Goal: Information Seeking & Learning: Compare options

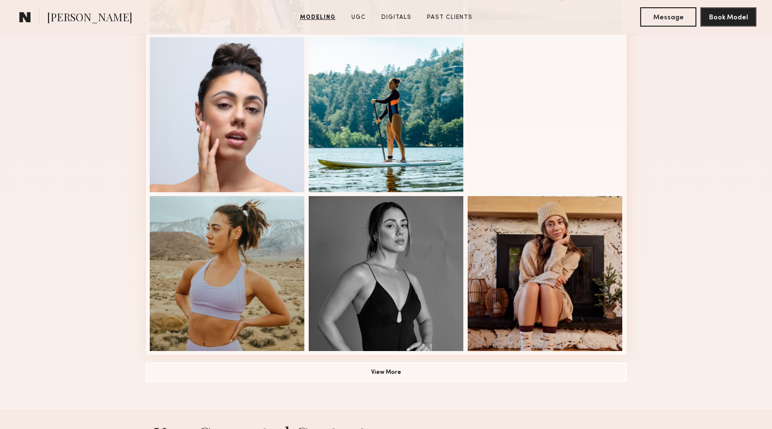
scroll to position [582, 0]
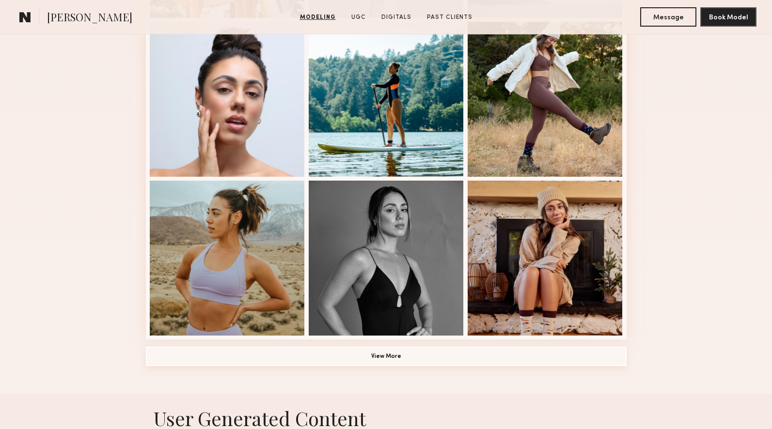
click at [396, 354] on button "View More" at bounding box center [386, 356] width 481 height 19
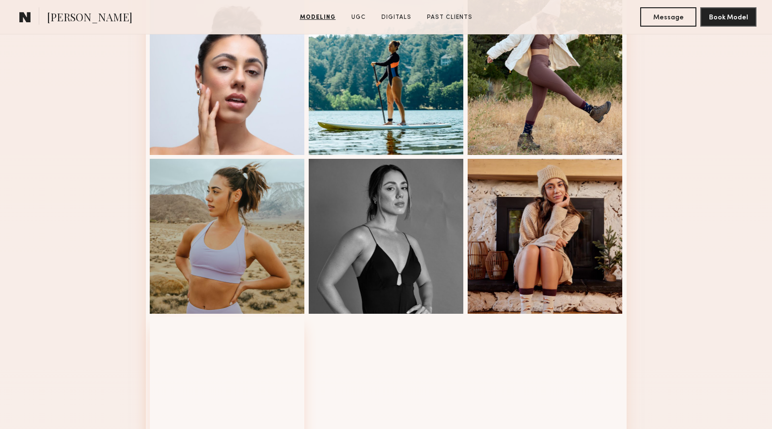
scroll to position [599, 0]
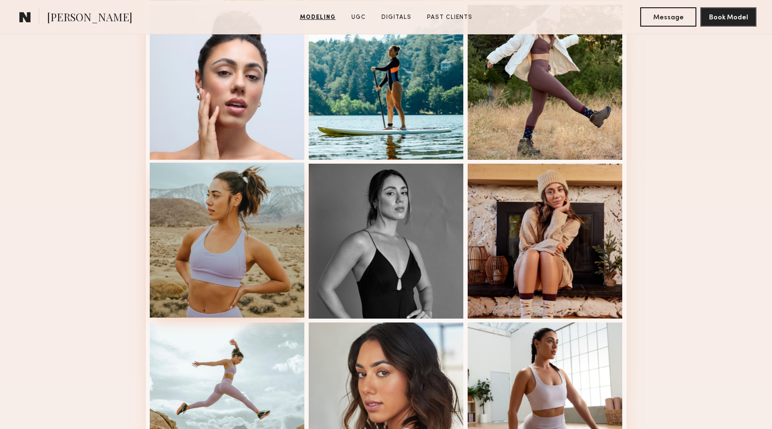
click at [249, 222] on div at bounding box center [227, 240] width 155 height 155
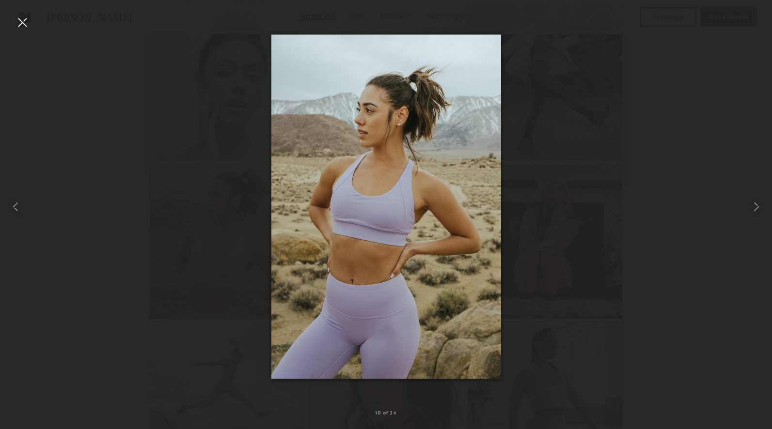
click at [18, 23] on div at bounding box center [23, 23] width 16 height 16
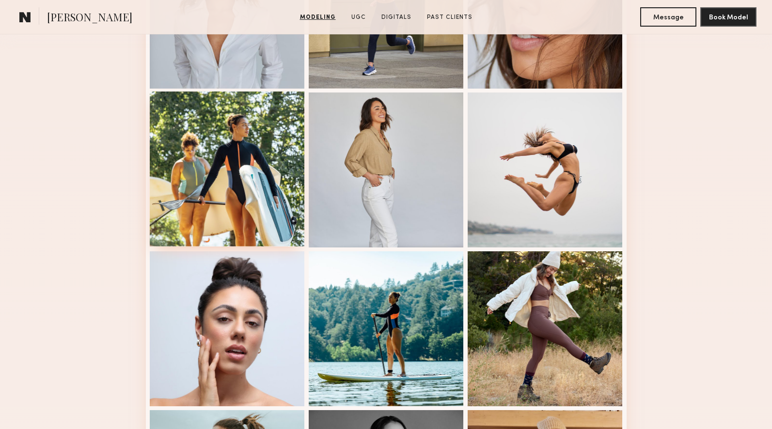
scroll to position [355, 0]
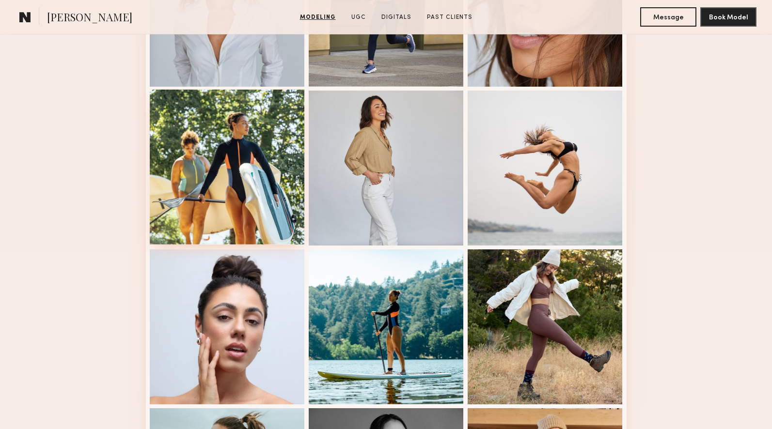
click at [165, 157] on div at bounding box center [227, 167] width 155 height 155
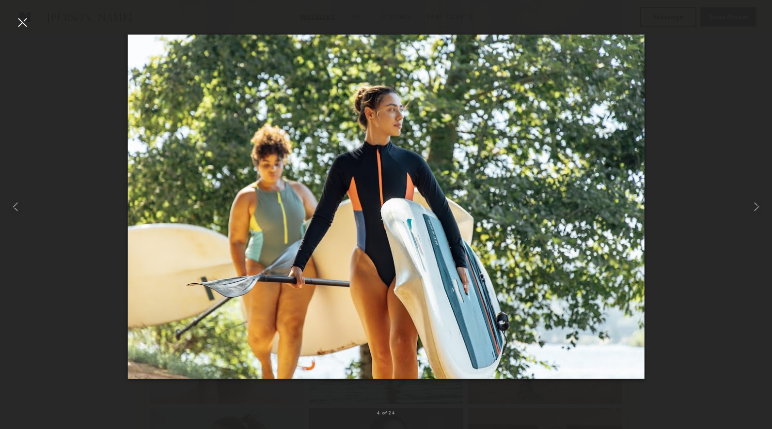
click at [24, 22] on div at bounding box center [23, 23] width 16 height 16
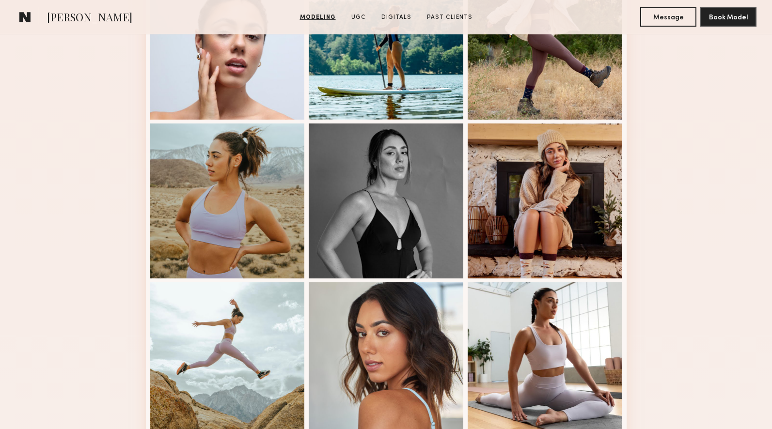
scroll to position [0, 0]
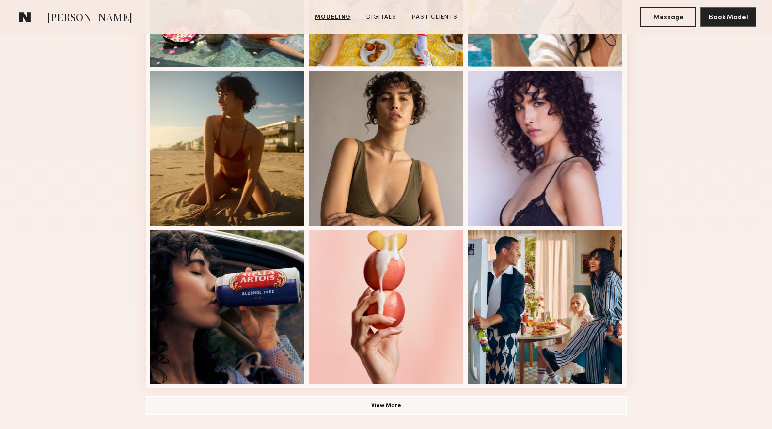
scroll to position [712, 0]
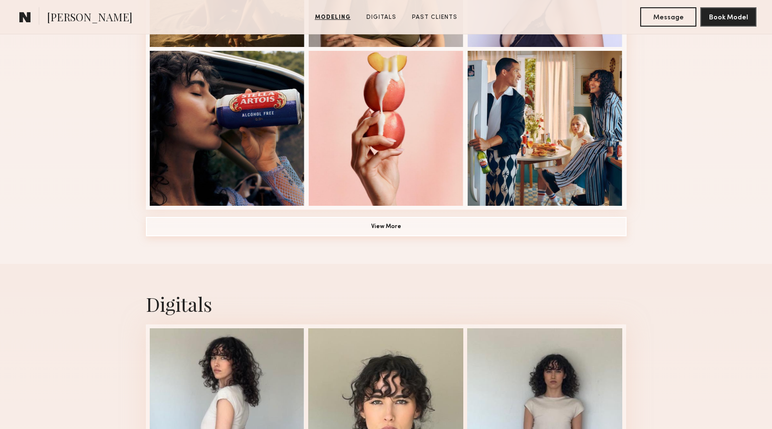
click at [402, 227] on button "View More" at bounding box center [386, 226] width 481 height 19
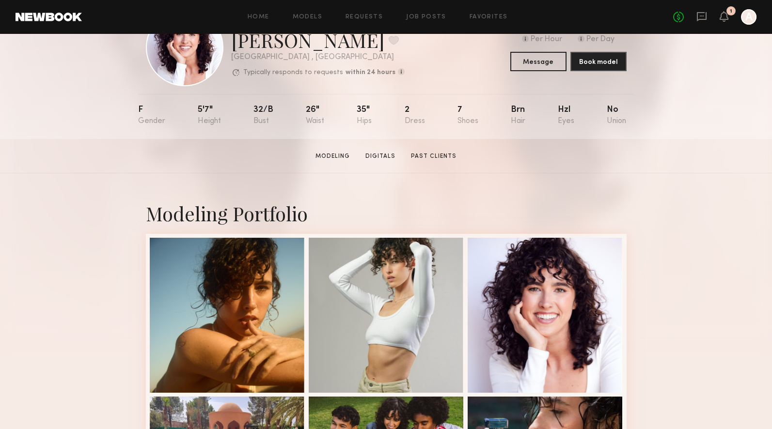
scroll to position [0, 0]
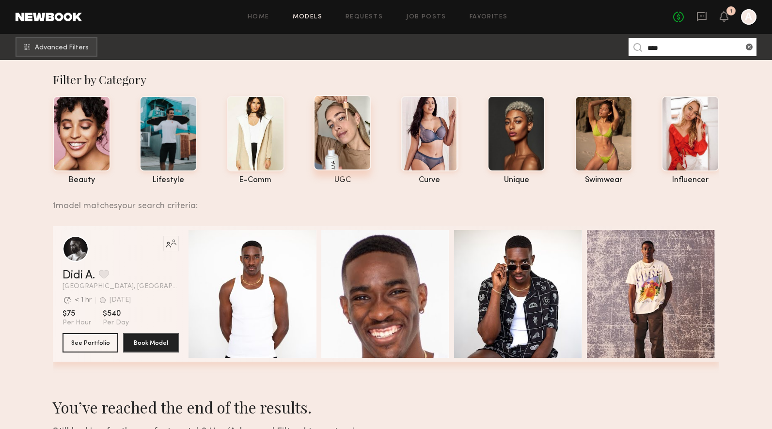
scroll to position [69, 0]
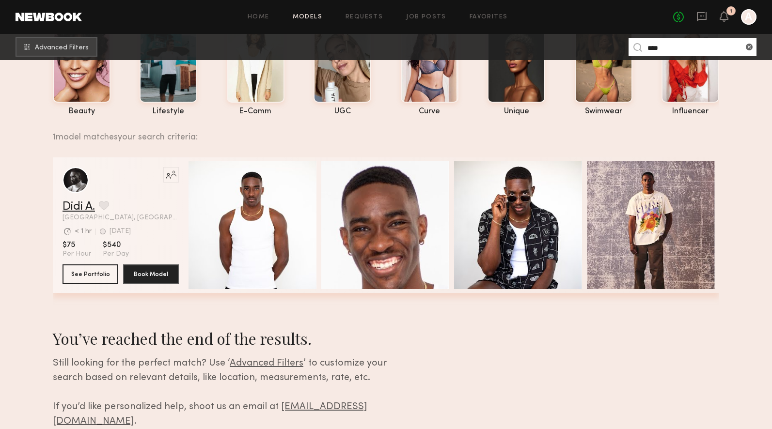
click at [78, 209] on link "Didi A." at bounding box center [78, 207] width 32 height 12
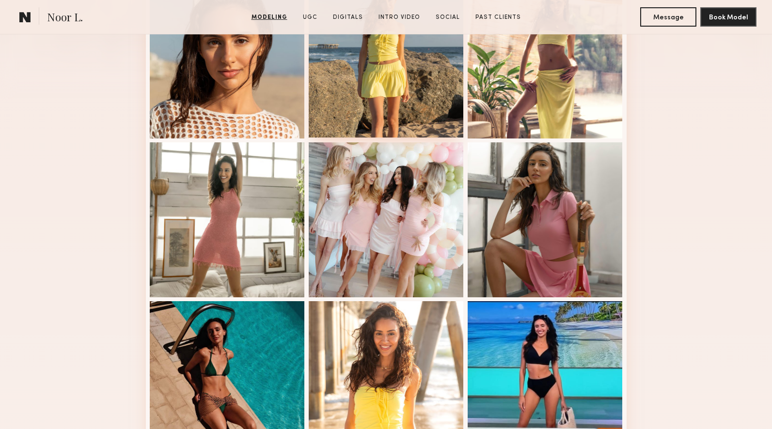
scroll to position [338, 0]
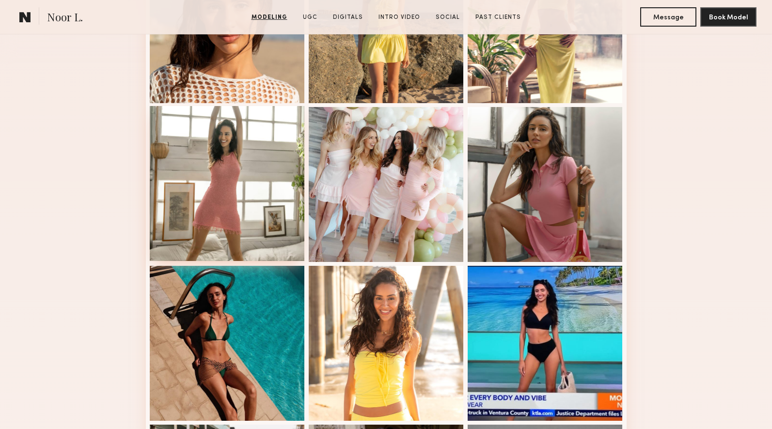
click at [267, 167] on div at bounding box center [227, 183] width 155 height 155
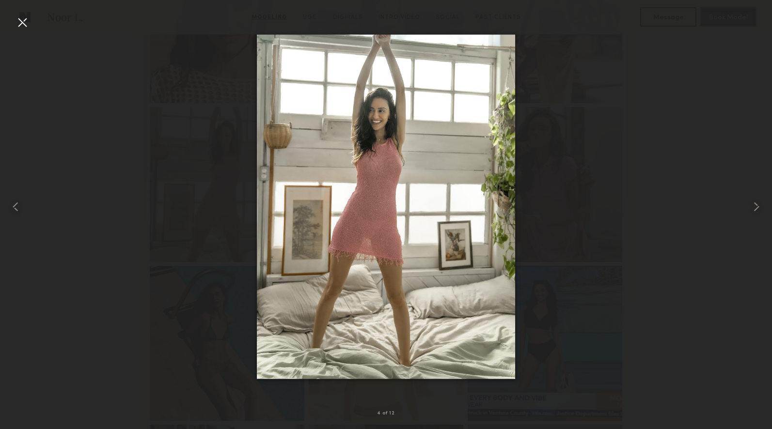
click at [19, 23] on div at bounding box center [23, 23] width 16 height 16
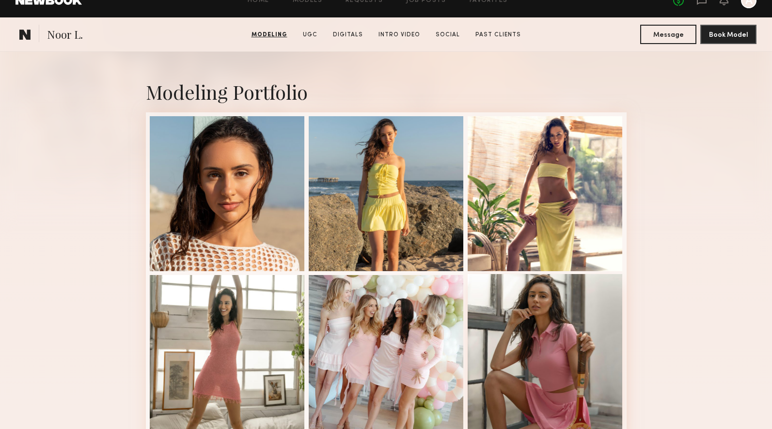
scroll to position [170, 0]
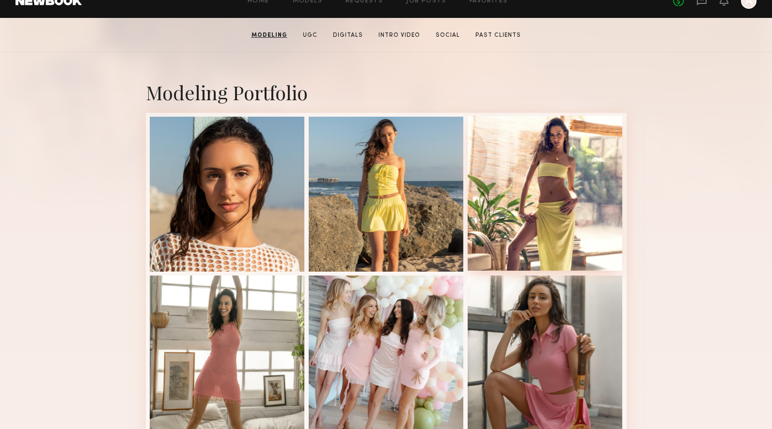
click at [497, 200] on div at bounding box center [544, 193] width 155 height 155
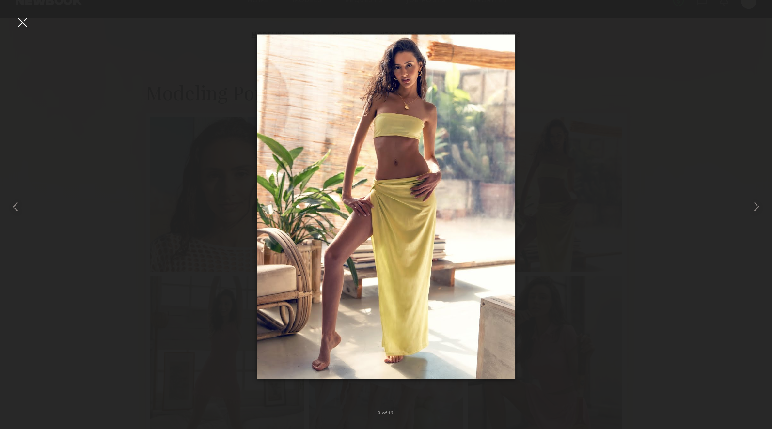
click at [24, 28] on div at bounding box center [23, 23] width 16 height 16
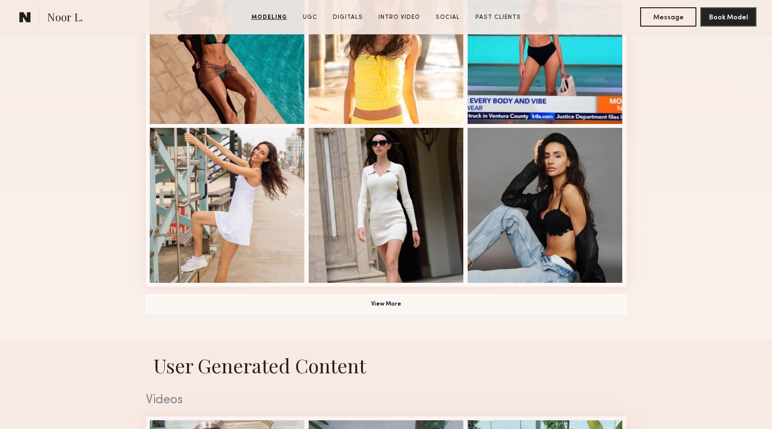
scroll to position [666, 0]
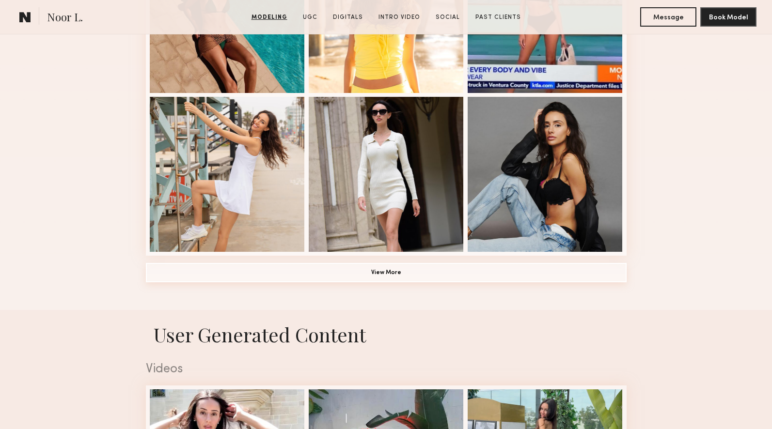
click at [436, 273] on button "View More" at bounding box center [386, 272] width 481 height 19
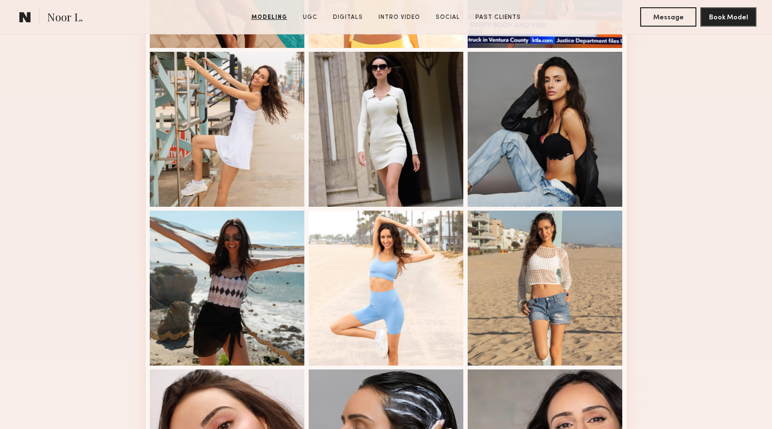
scroll to position [359, 0]
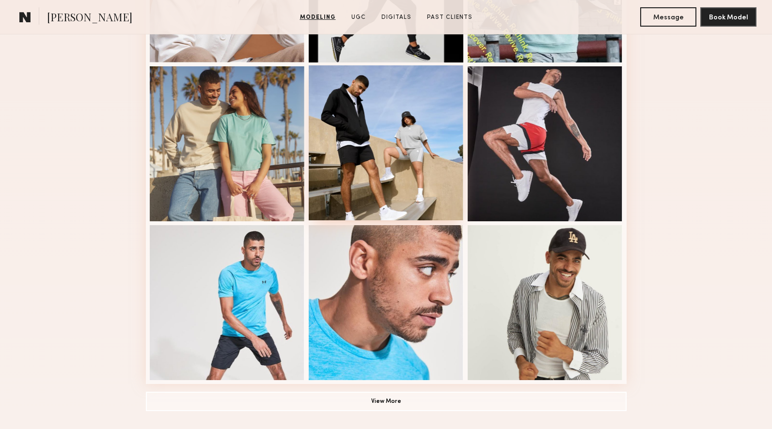
scroll to position [548, 0]
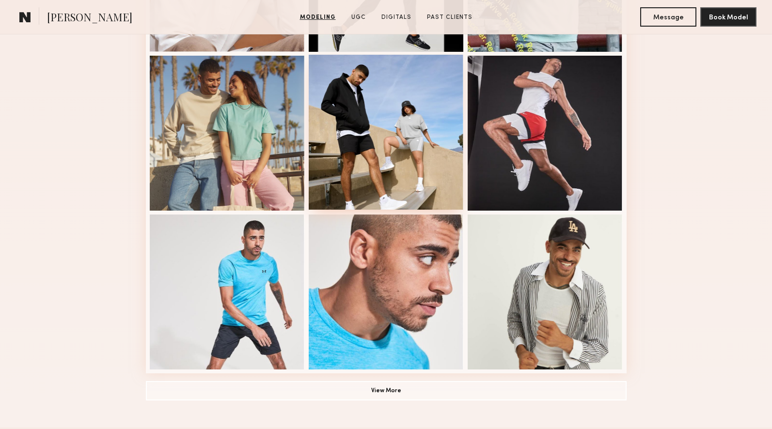
click at [350, 93] on div at bounding box center [386, 132] width 155 height 155
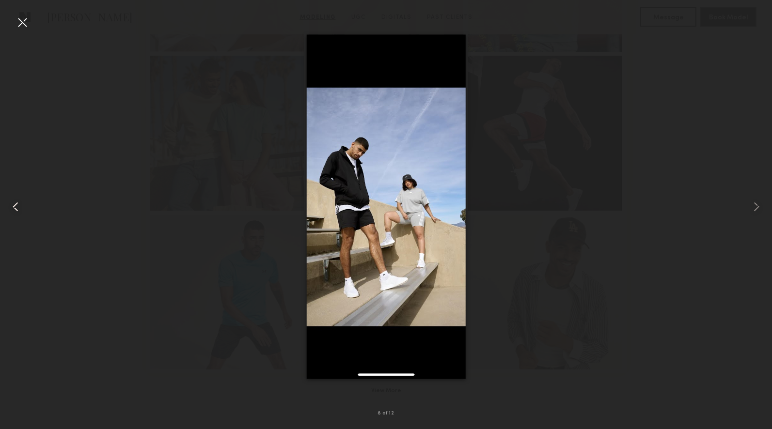
click at [20, 22] on div at bounding box center [23, 23] width 16 height 16
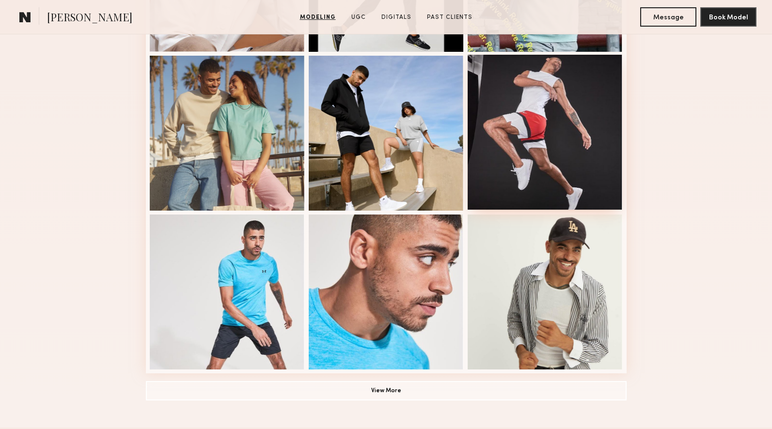
scroll to position [635, 0]
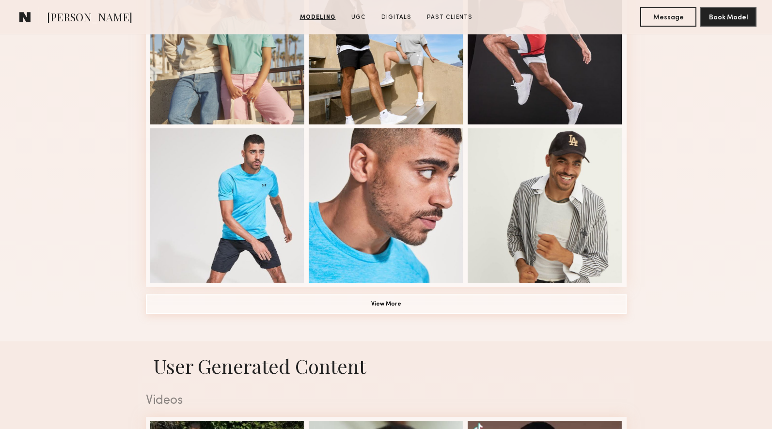
click at [389, 307] on button "View More" at bounding box center [386, 304] width 481 height 19
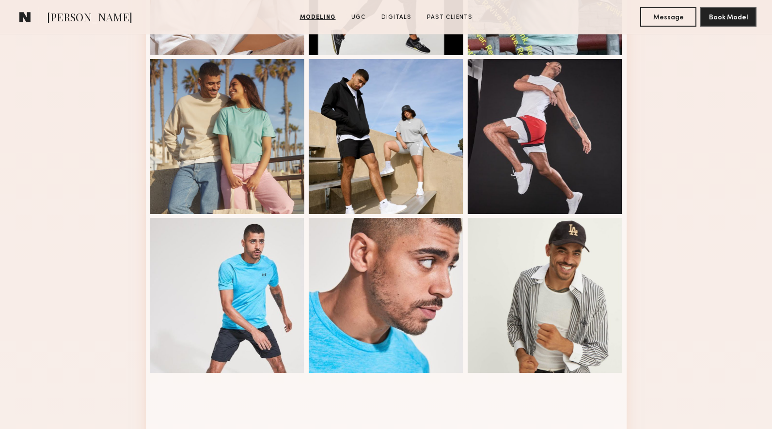
scroll to position [532, 0]
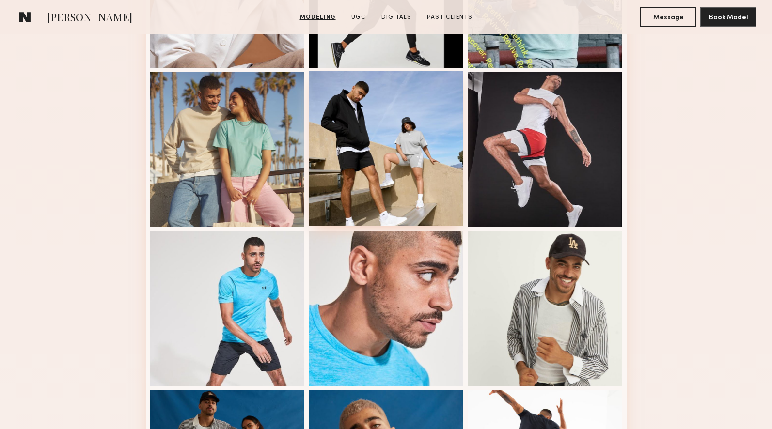
click at [407, 132] on div at bounding box center [386, 148] width 155 height 155
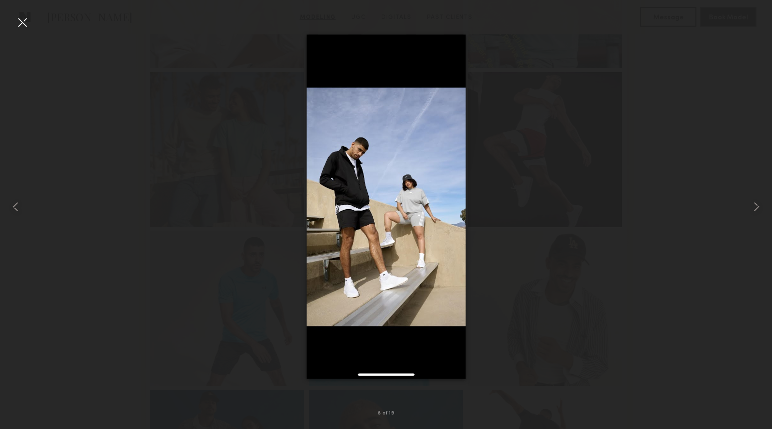
click at [18, 19] on div at bounding box center [23, 23] width 16 height 16
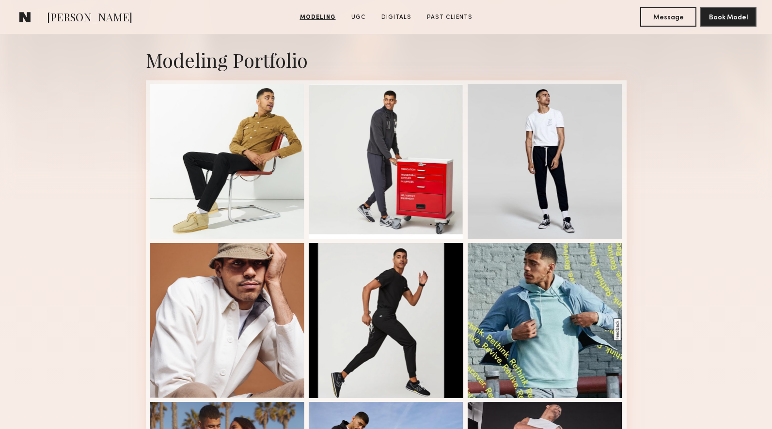
scroll to position [162, 0]
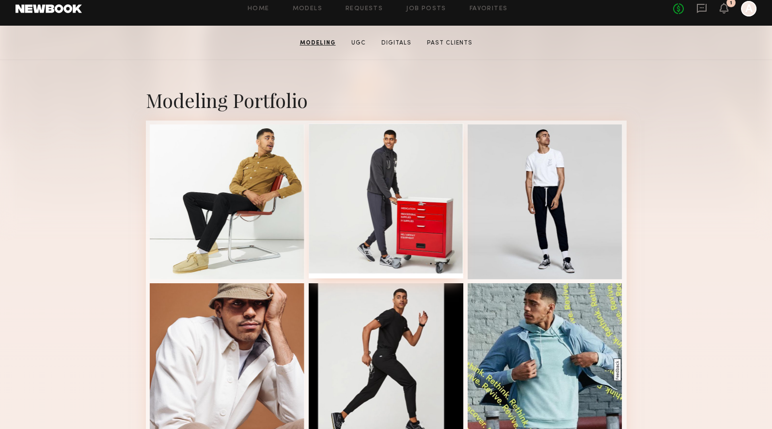
click at [373, 196] on div at bounding box center [386, 201] width 155 height 155
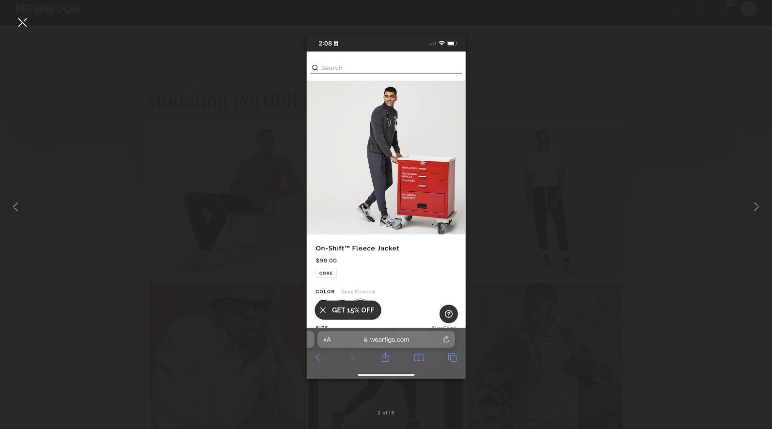
click at [21, 22] on div at bounding box center [23, 23] width 16 height 16
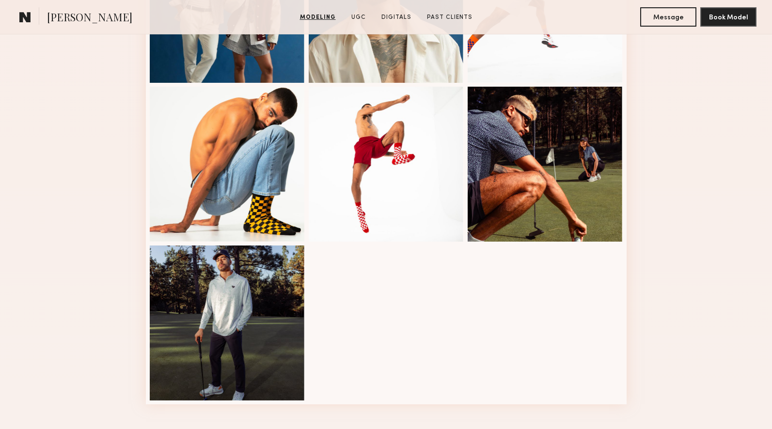
scroll to position [1052, 0]
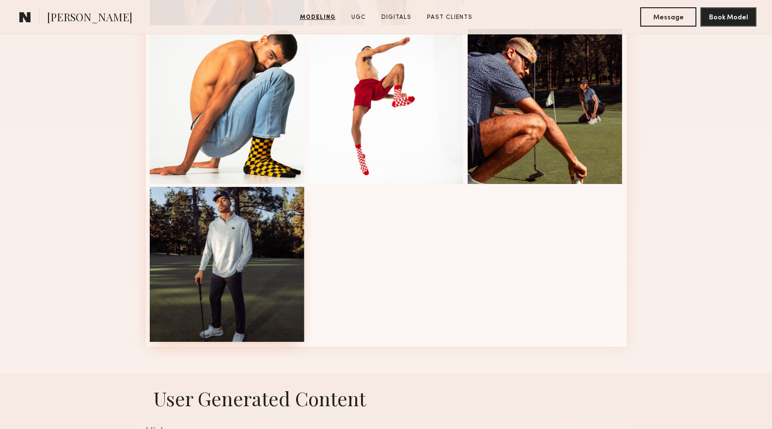
click at [227, 236] on div at bounding box center [227, 264] width 155 height 155
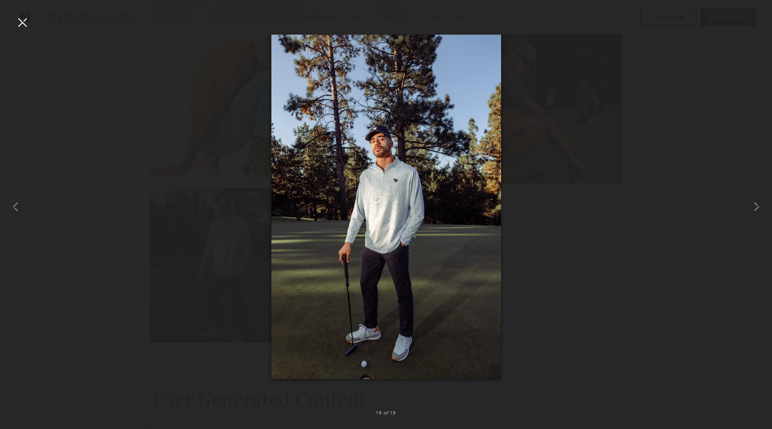
click at [27, 22] on div at bounding box center [23, 23] width 16 height 16
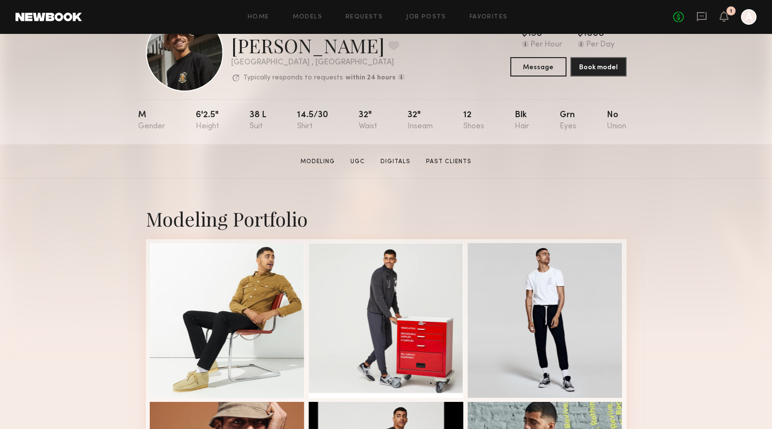
scroll to position [0, 0]
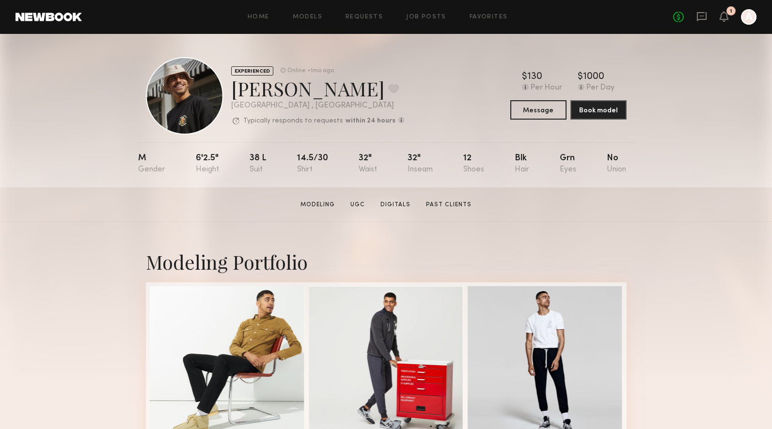
click at [196, 98] on div at bounding box center [185, 96] width 78 height 78
